Goal: Transaction & Acquisition: Purchase product/service

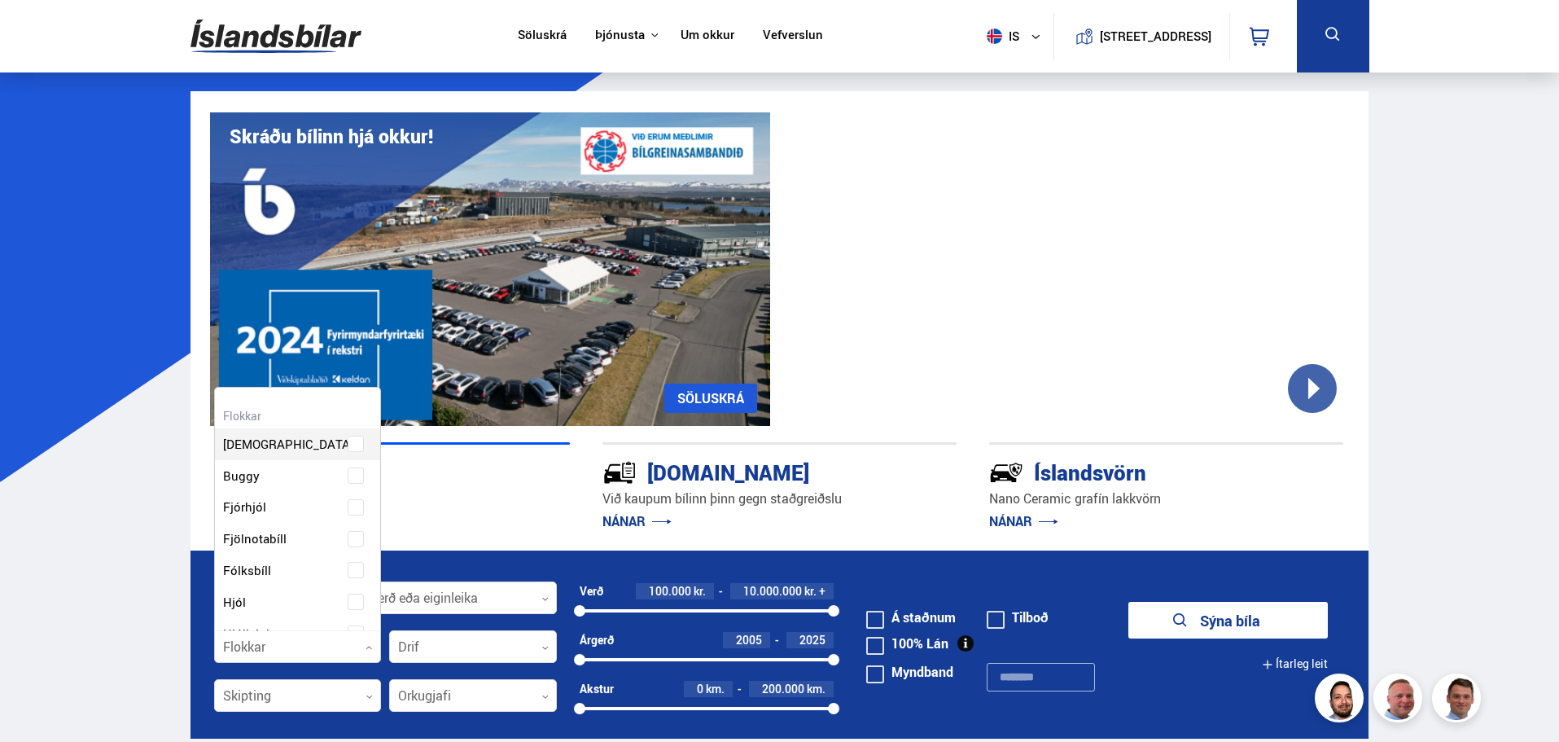
click at [295, 644] on div at bounding box center [298, 647] width 168 height 33
click at [305, 638] on div at bounding box center [298, 647] width 168 height 33
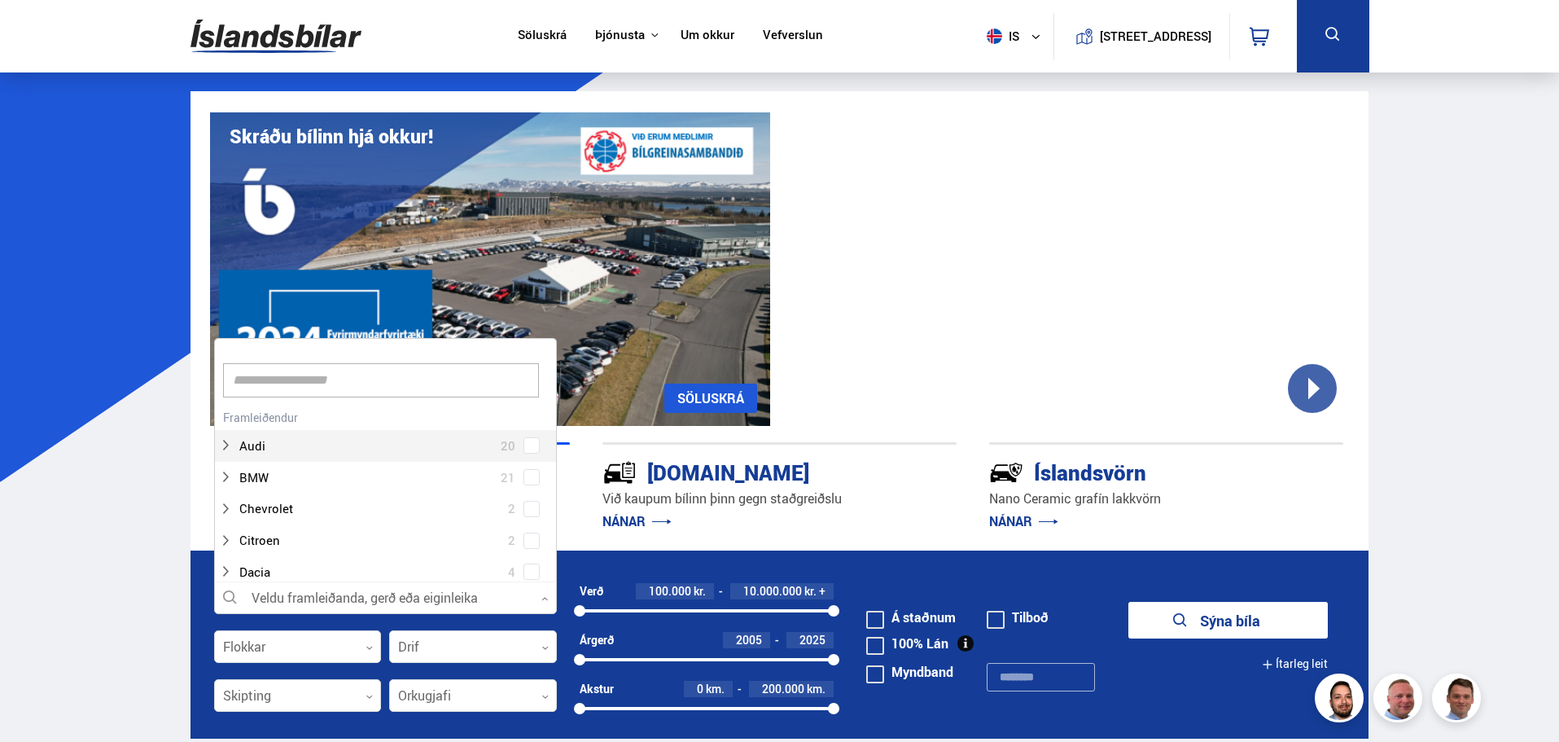
click at [328, 593] on div at bounding box center [385, 598] width 343 height 33
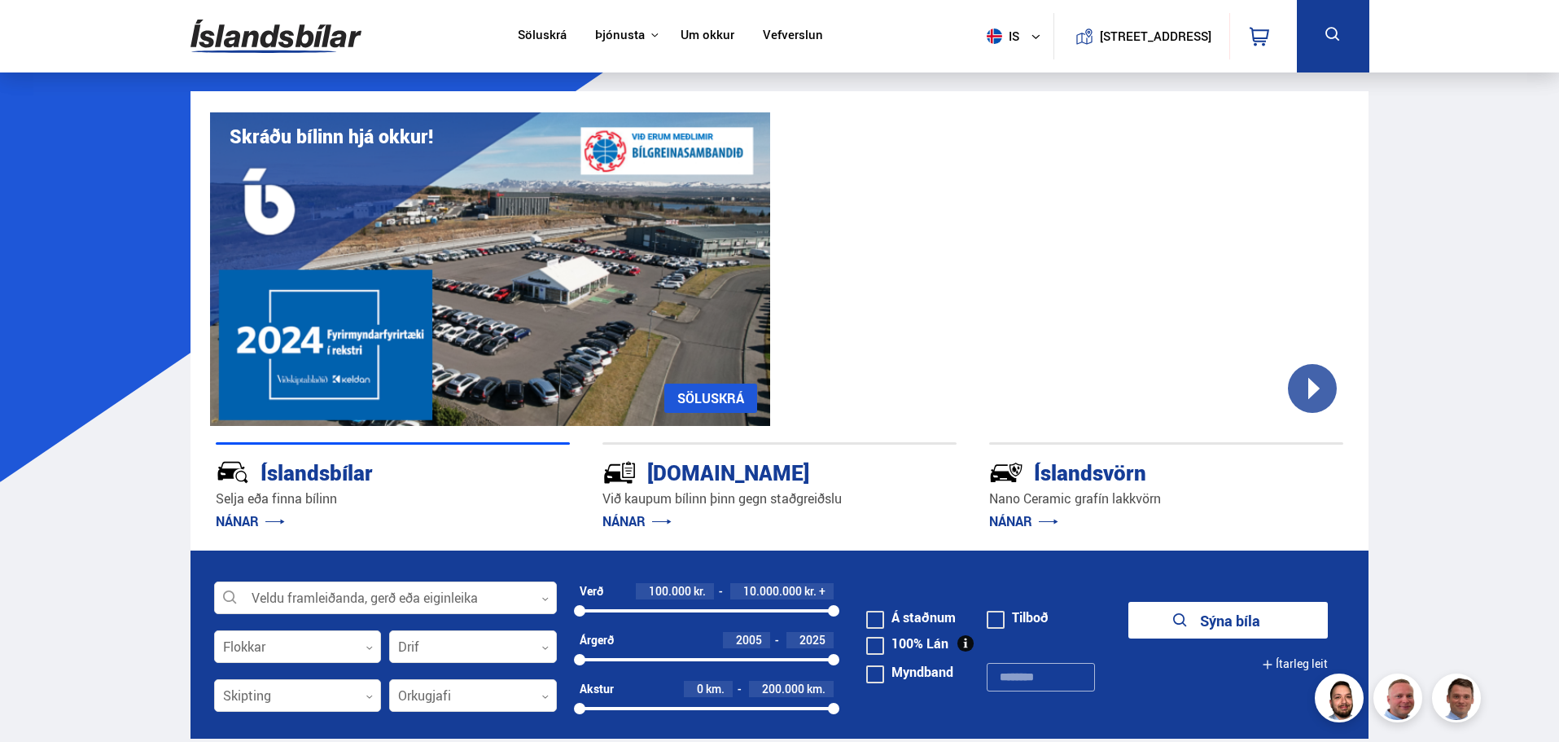
click at [679, 532] on p "NÁNAR" at bounding box center [779, 521] width 354 height 26
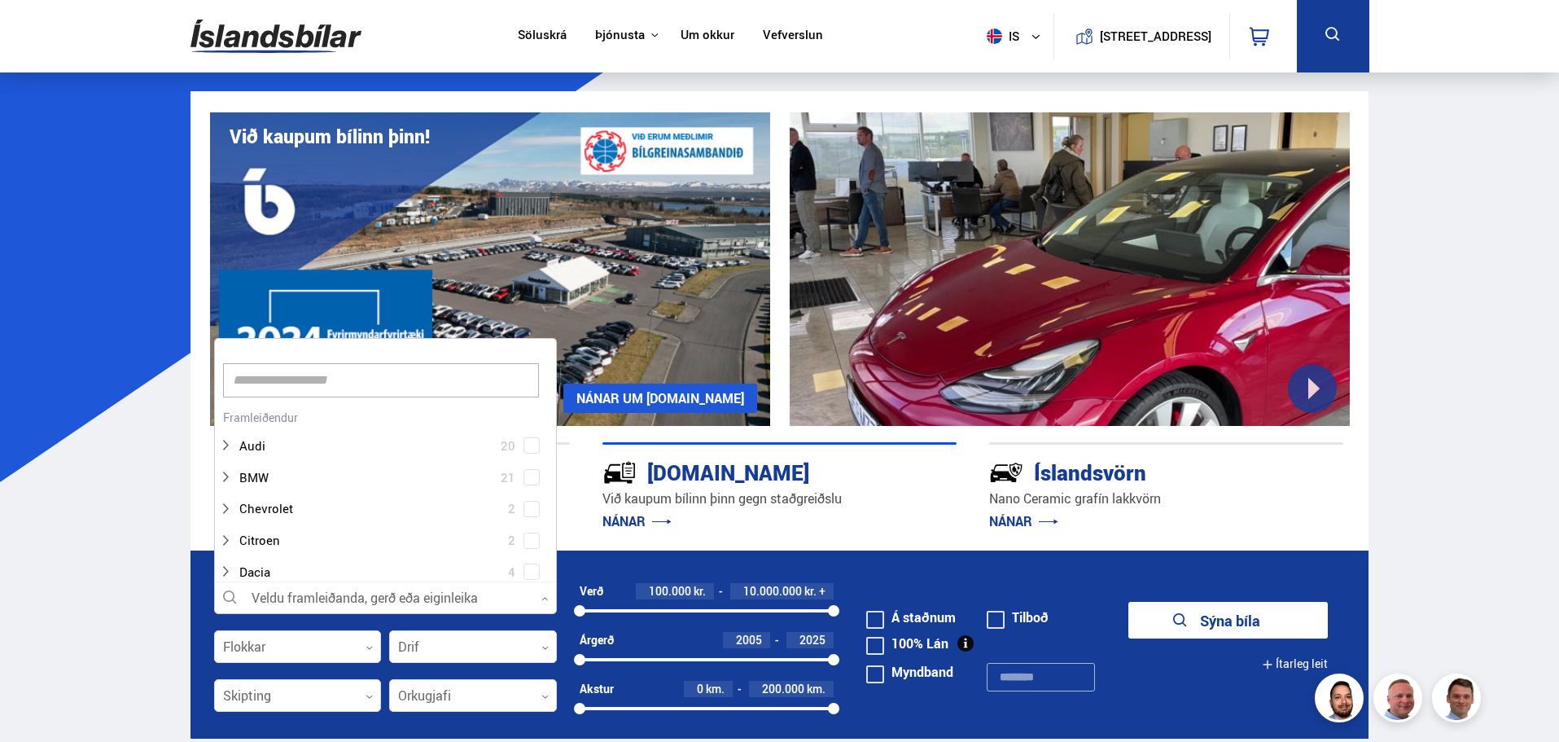
click at [481, 598] on div at bounding box center [385, 598] width 343 height 33
click at [282, 445] on div at bounding box center [369, 443] width 300 height 24
click at [290, 566] on div at bounding box center [402, 570] width 300 height 24
click at [531, 571] on span at bounding box center [531, 569] width 16 height 16
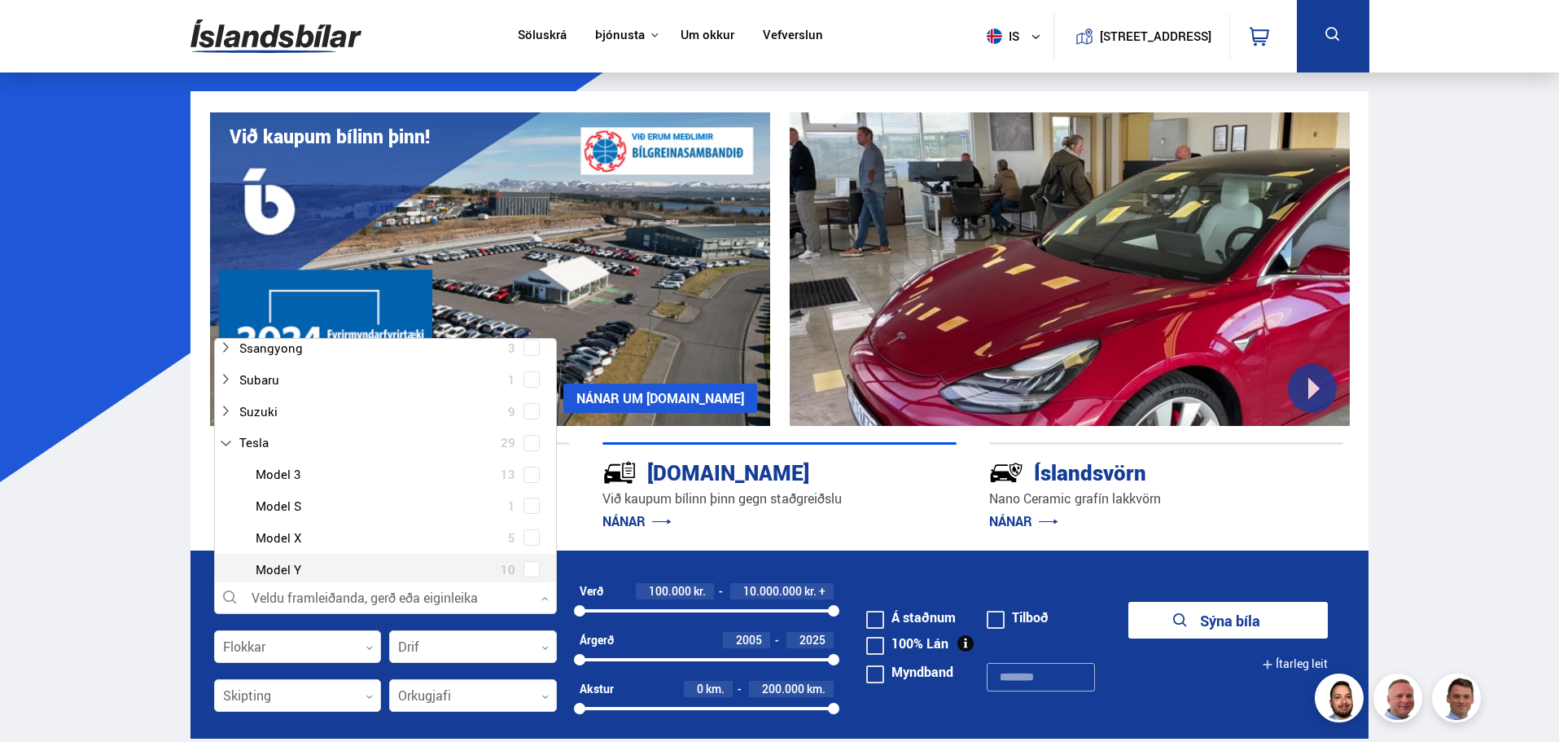
scroll to position [1171, 0]
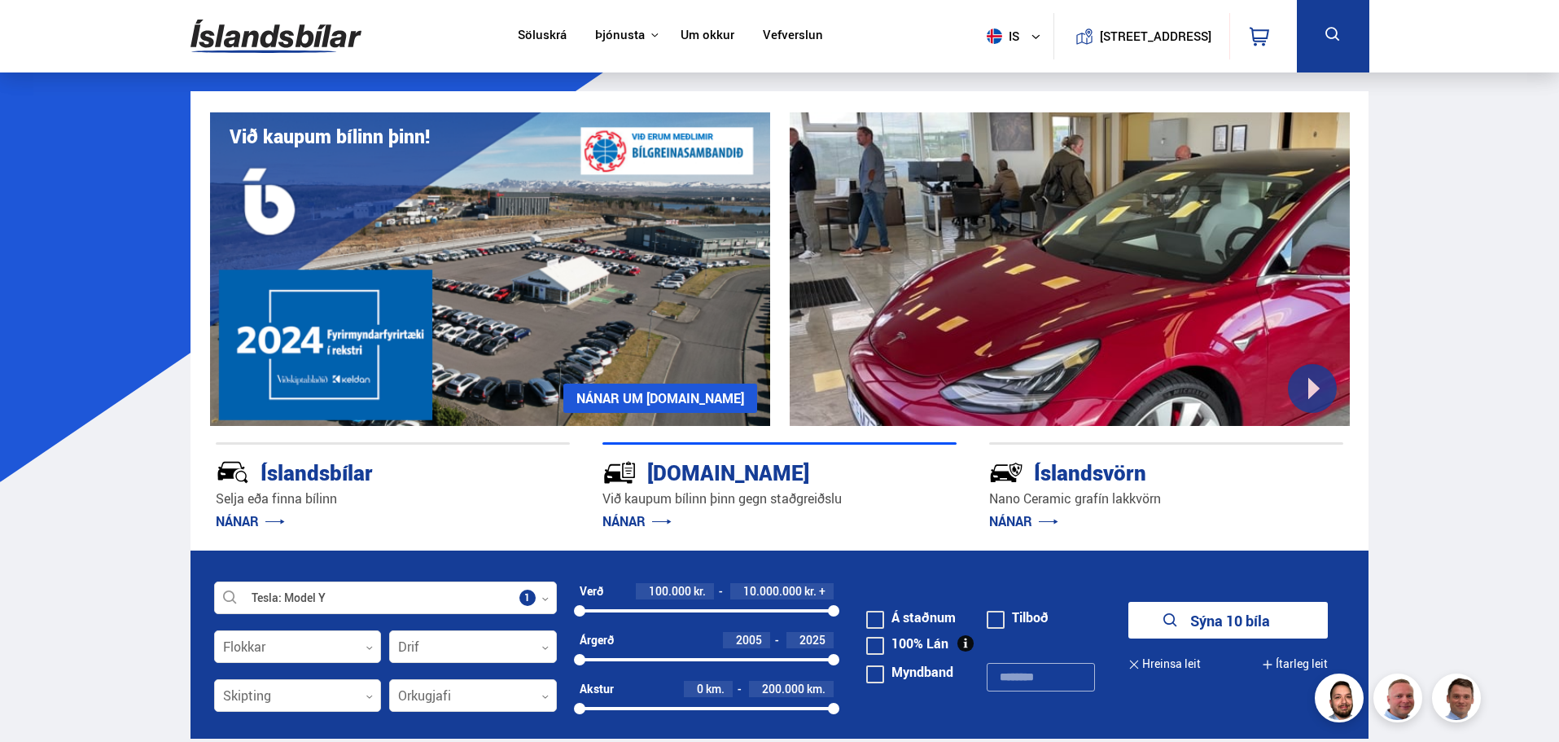
click at [1207, 625] on button "Sýna 10 bíla" at bounding box center [1227, 620] width 199 height 37
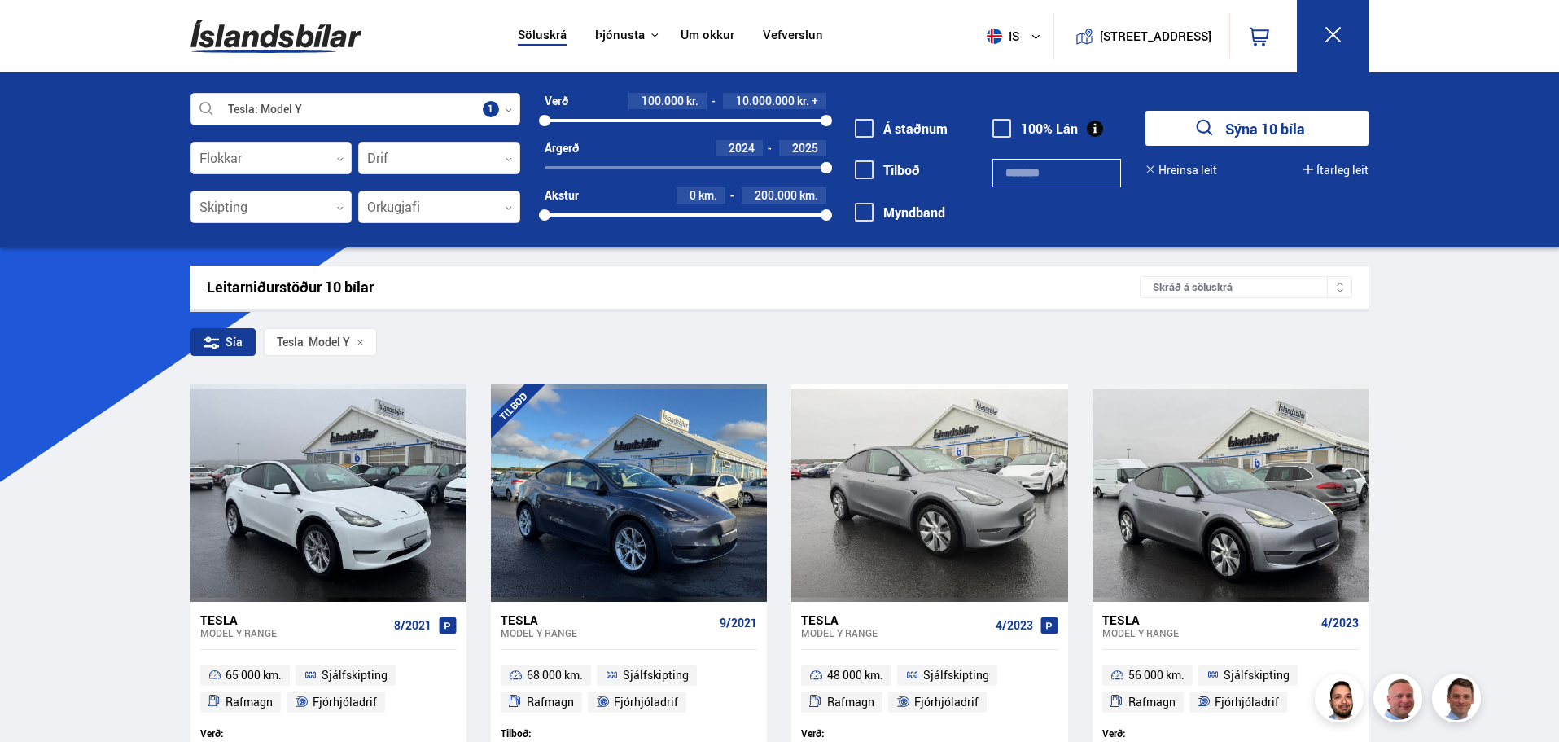
drag, startPoint x: 547, startPoint y: 168, endPoint x: 838, endPoint y: 187, distance: 291.2
click at [838, 187] on div "Tesla Model Y Veldu framleiðanda, gerð eða eiginleika 1 Flokkar 0 Drif 0 Skipti…" at bounding box center [779, 168] width 1205 height 150
